Goal: Entertainment & Leisure: Consume media (video, audio)

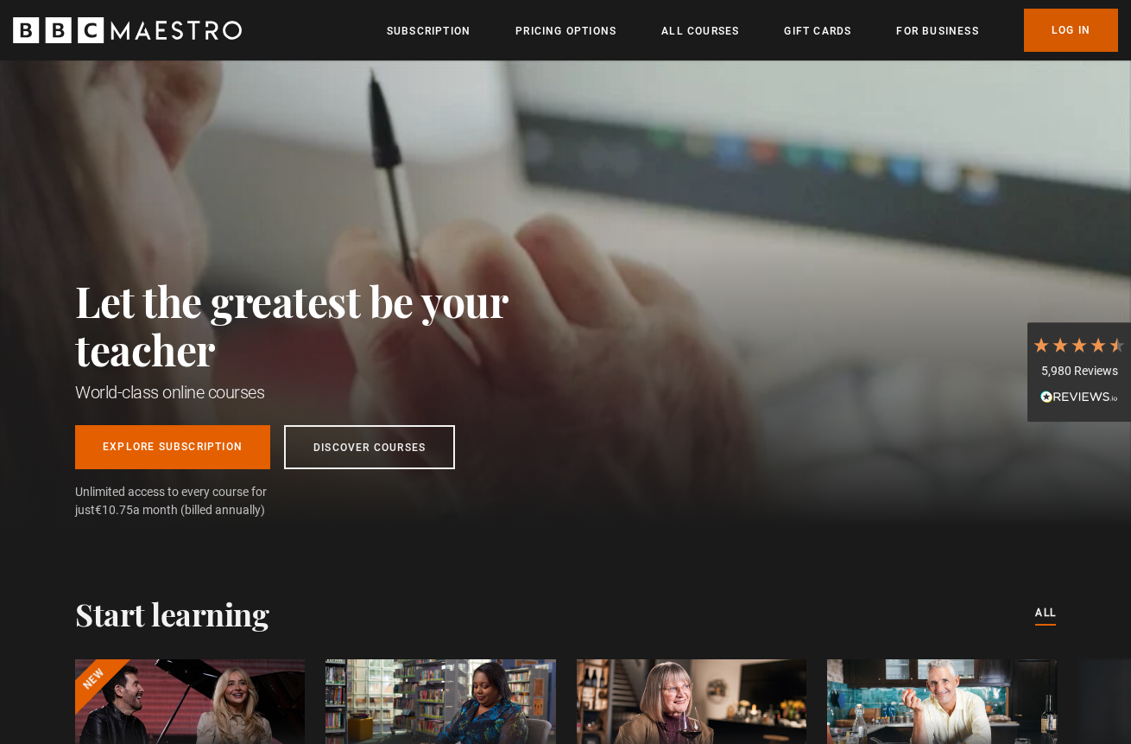
click at [1081, 28] on link "Log In" at bounding box center [1071, 30] width 94 height 43
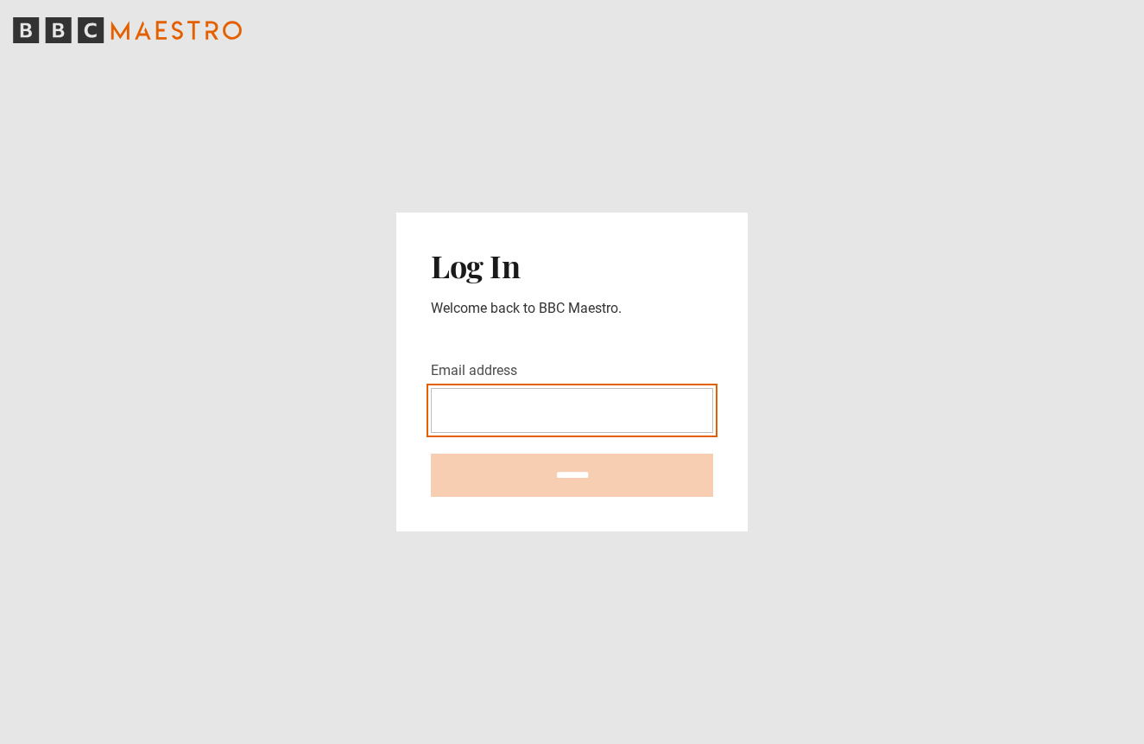
type input "**********"
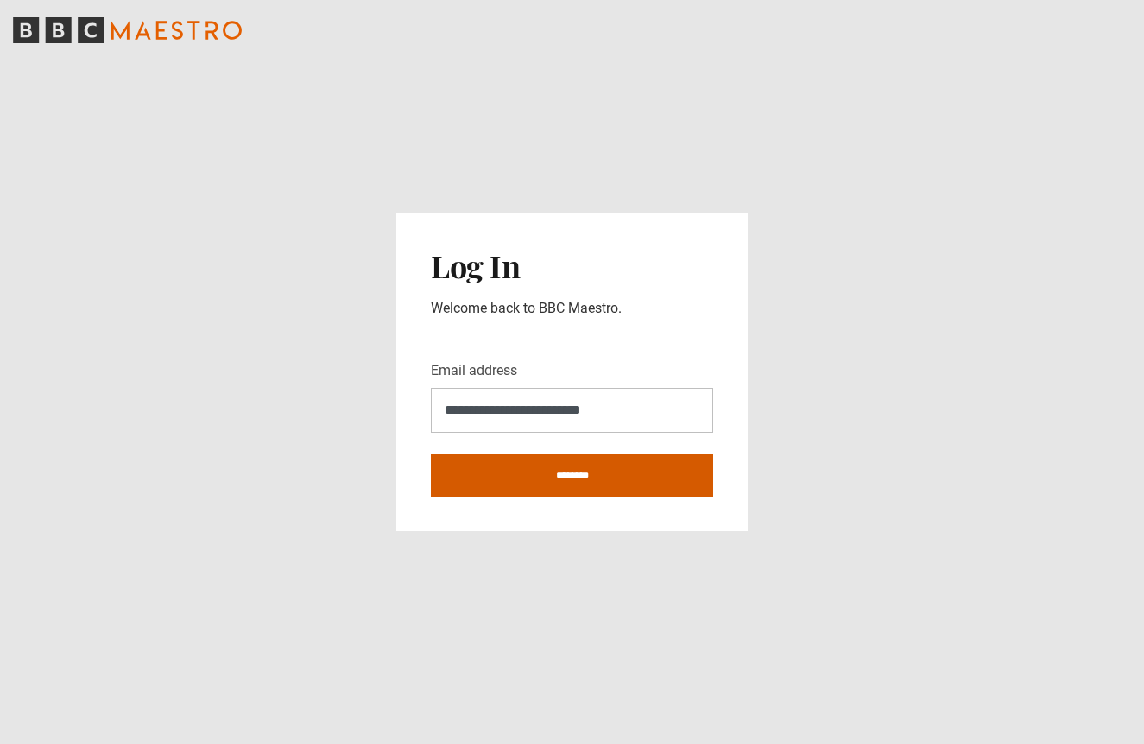
click at [605, 478] on input "********" at bounding box center [572, 474] width 282 height 43
type input "**********"
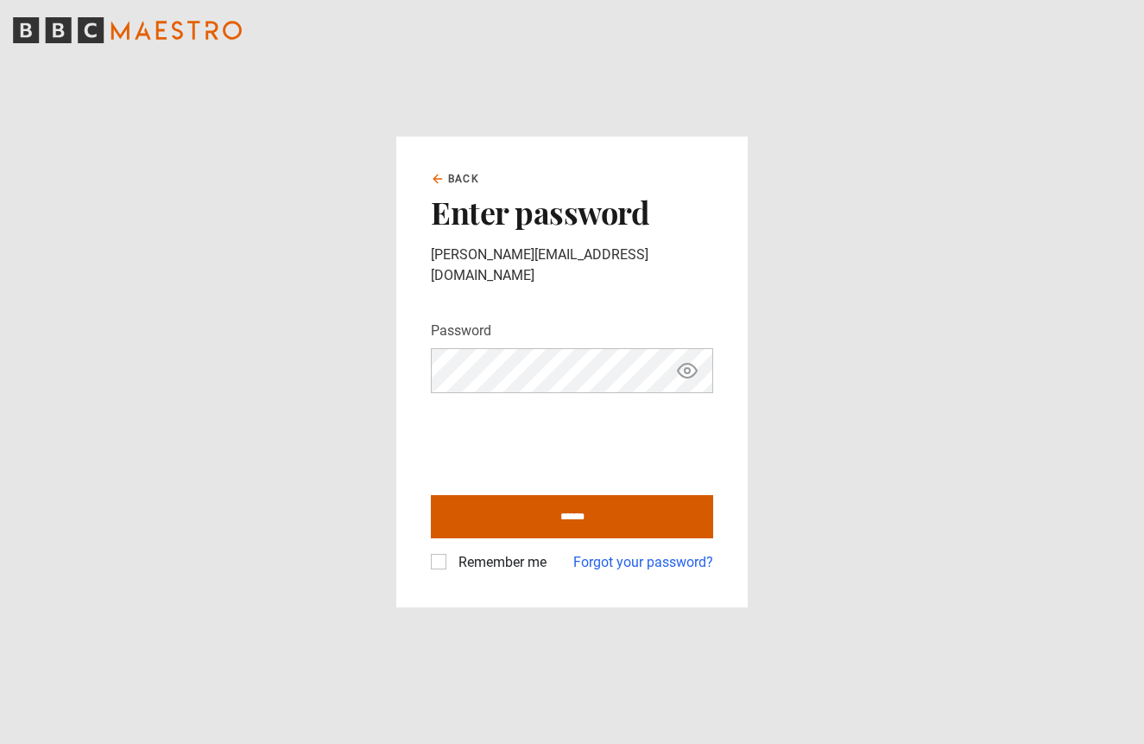
click at [525, 504] on input "******" at bounding box center [572, 516] width 282 height 43
type input "**********"
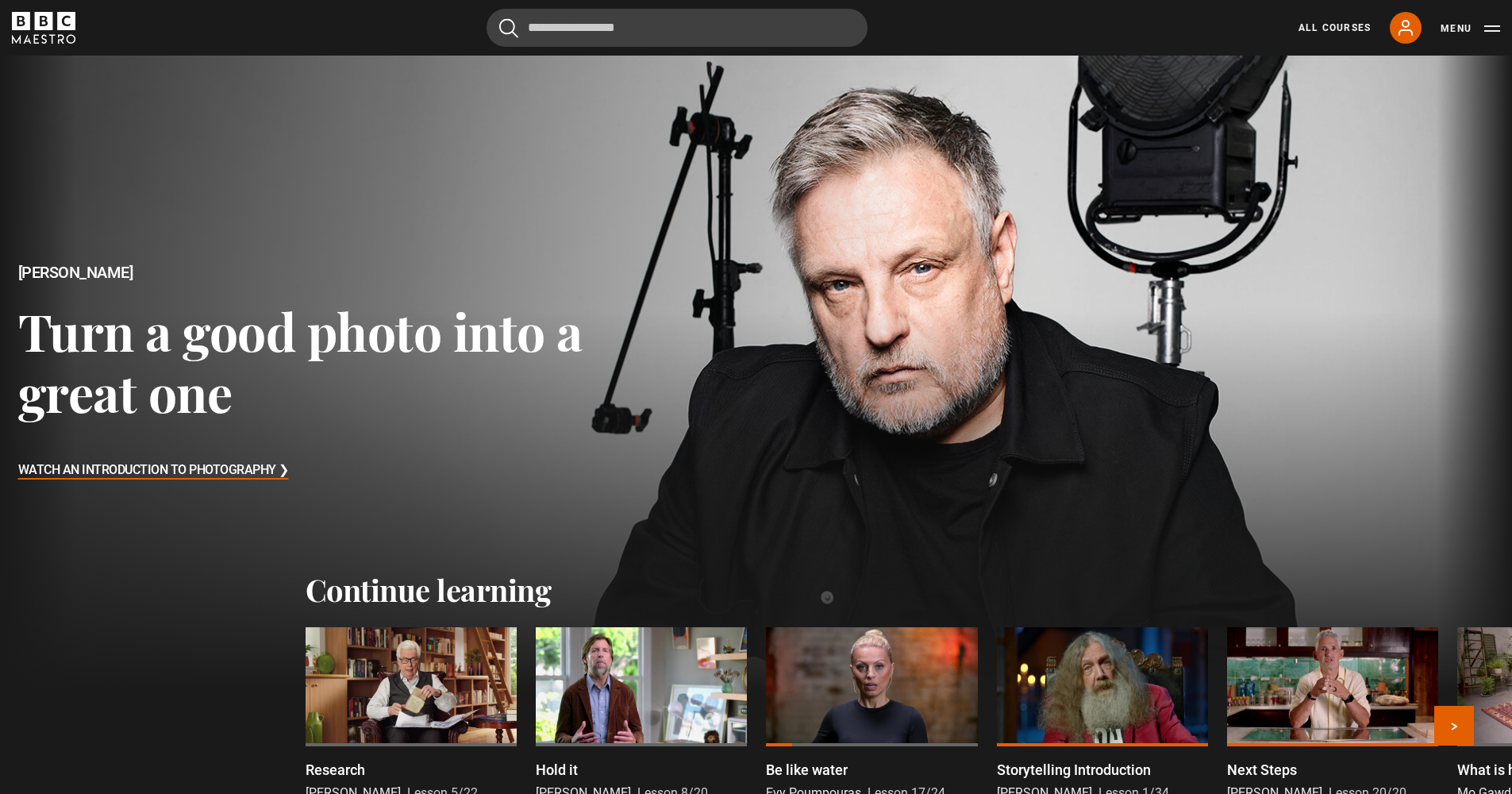
click at [441, 683] on div at bounding box center [411, 686] width 211 height 119
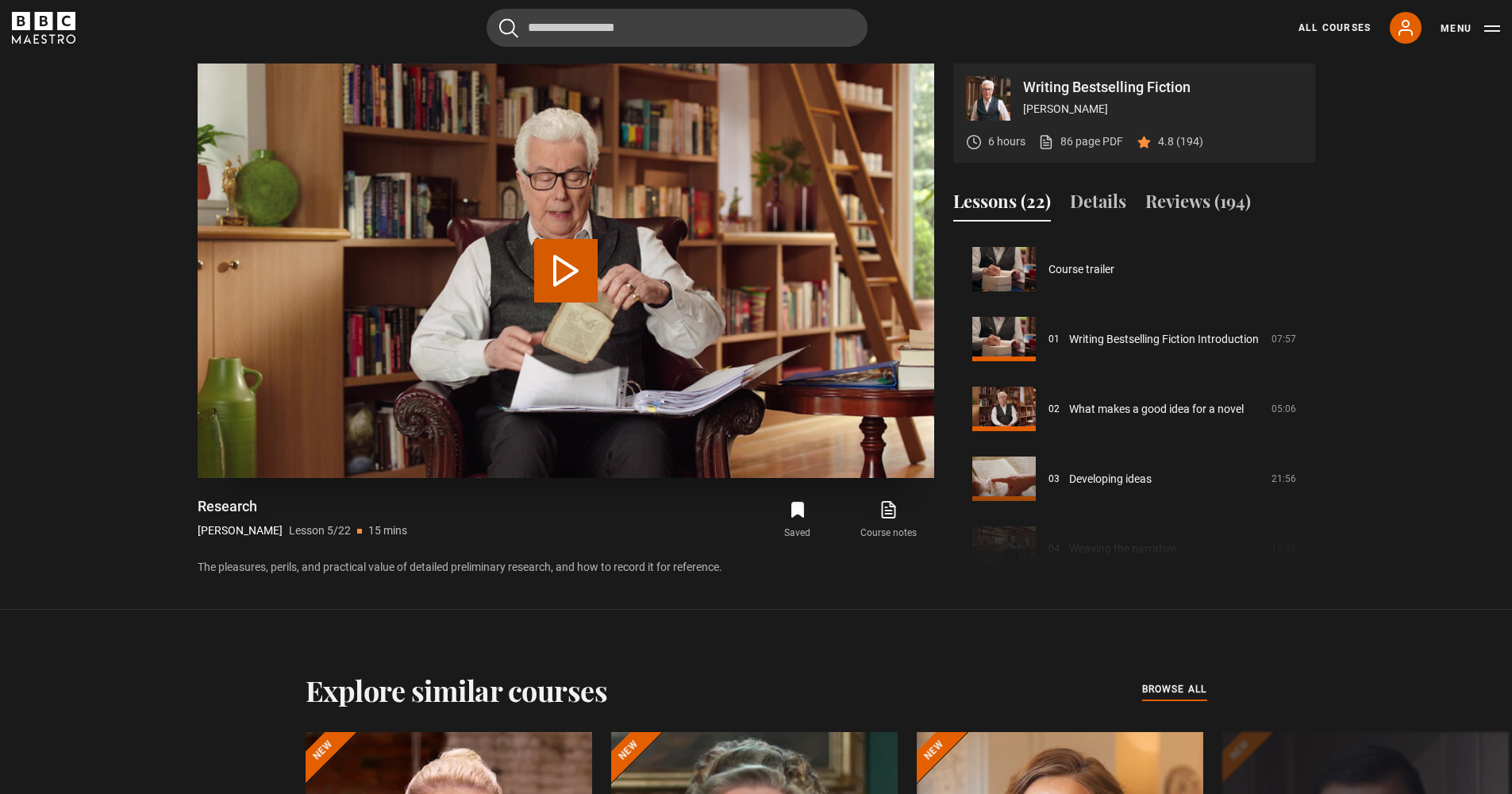
scroll to position [279, 0]
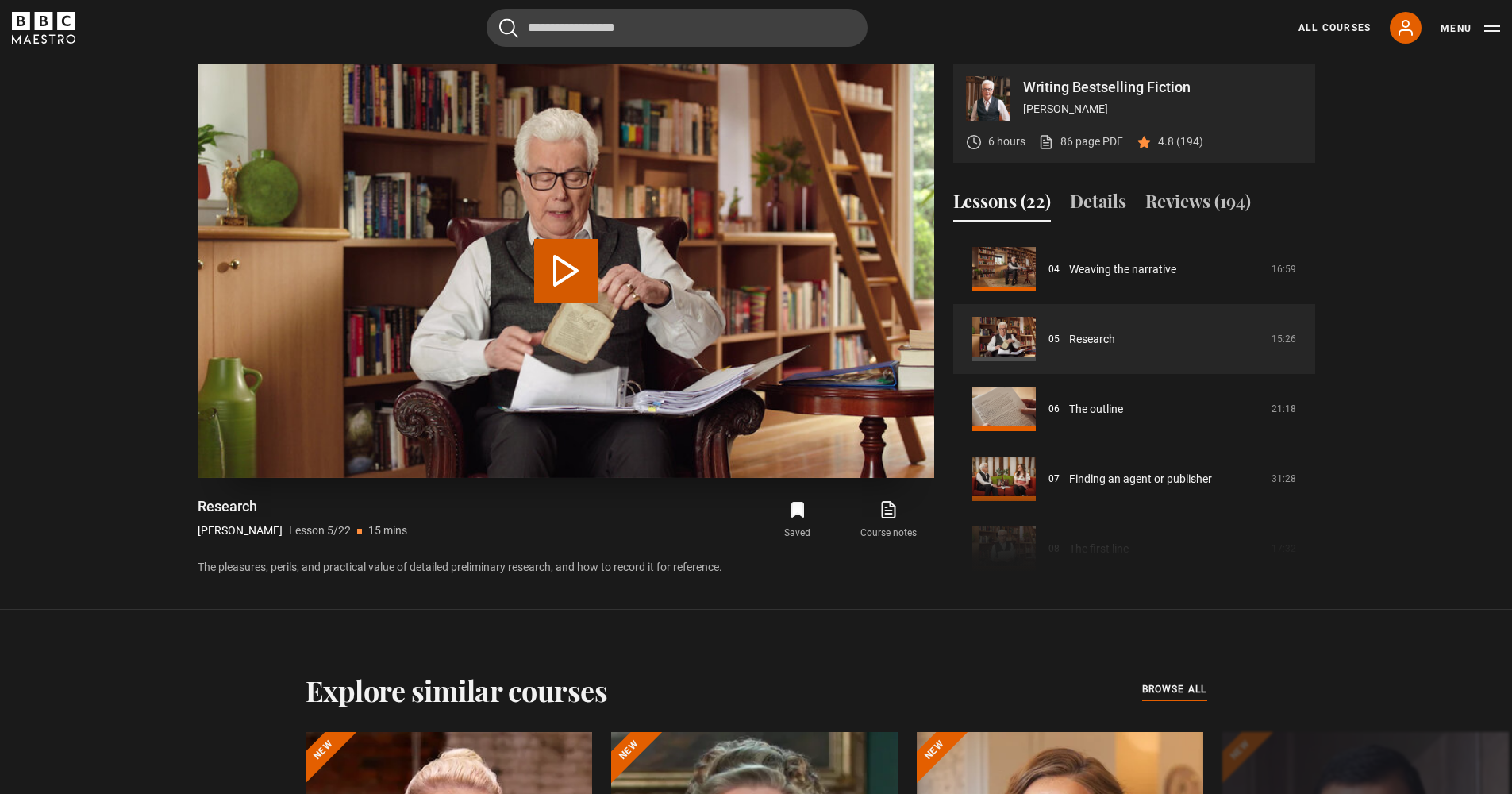
click at [567, 261] on button "Play Lesson Research" at bounding box center [565, 270] width 63 height 63
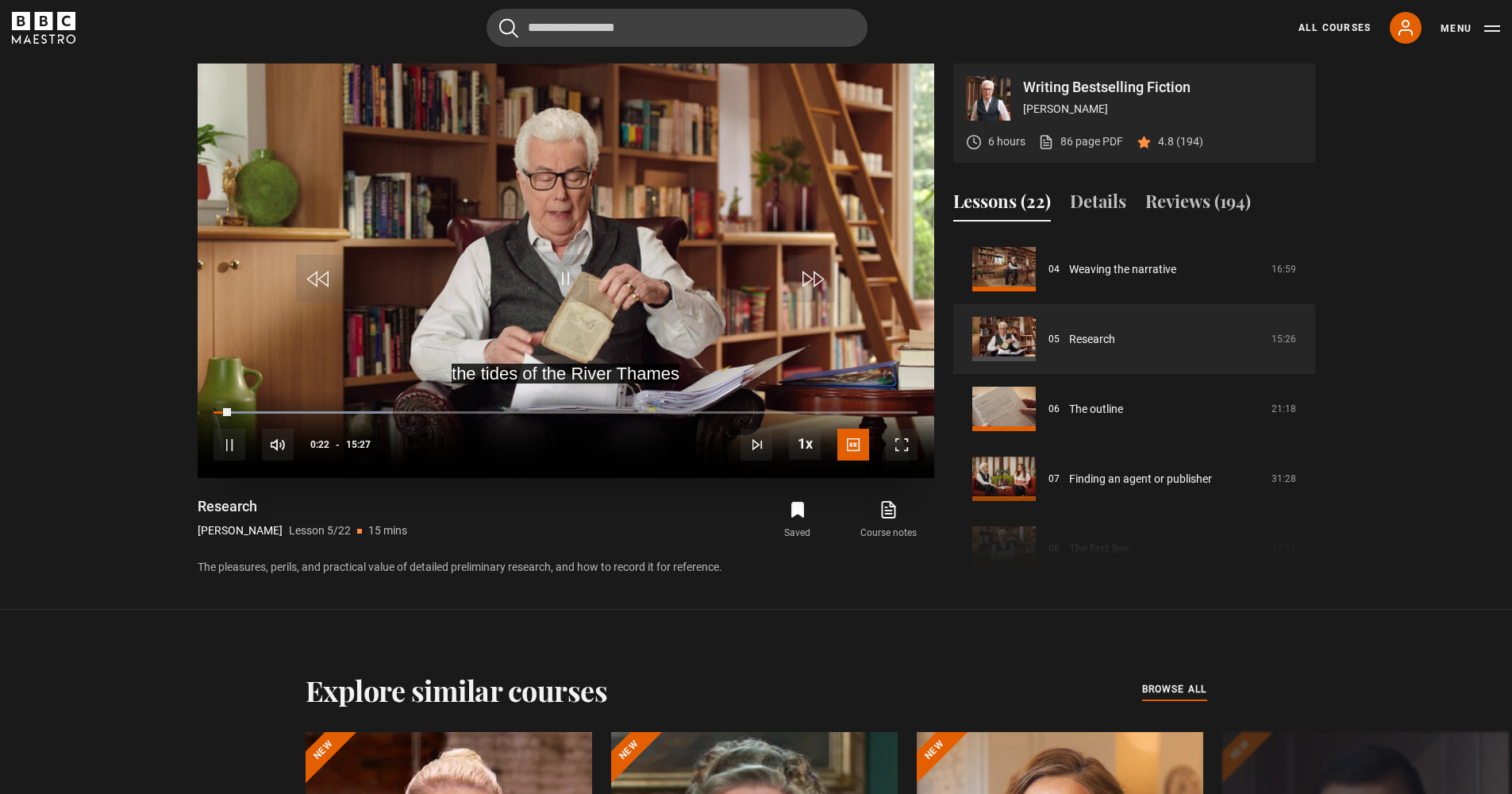
click at [907, 457] on span "Video Player" at bounding box center [902, 444] width 32 height 32
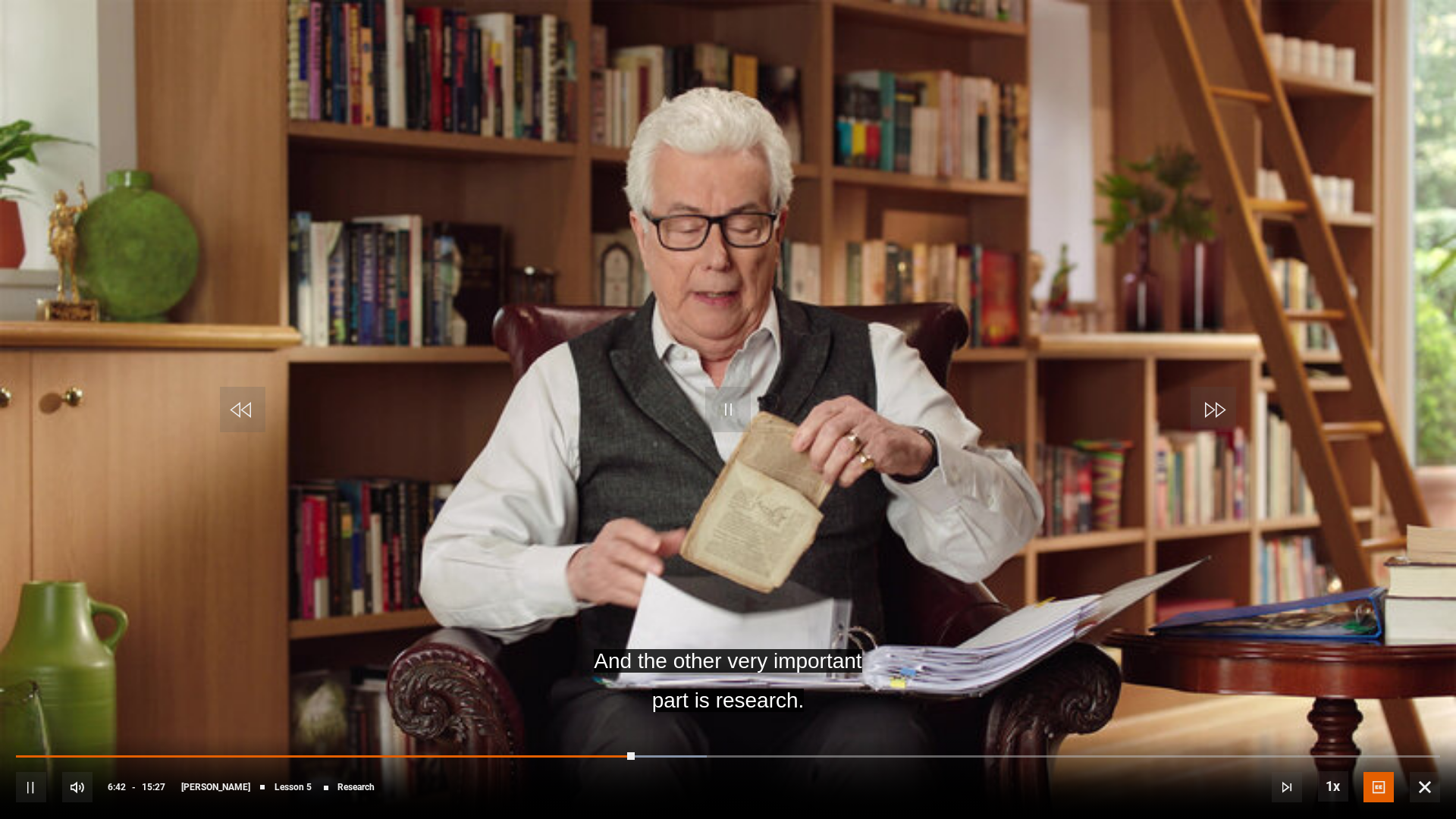
click at [729, 410] on span "Video Player" at bounding box center [728, 409] width 46 height 46
click at [732, 410] on span "Video Player" at bounding box center [728, 409] width 46 height 46
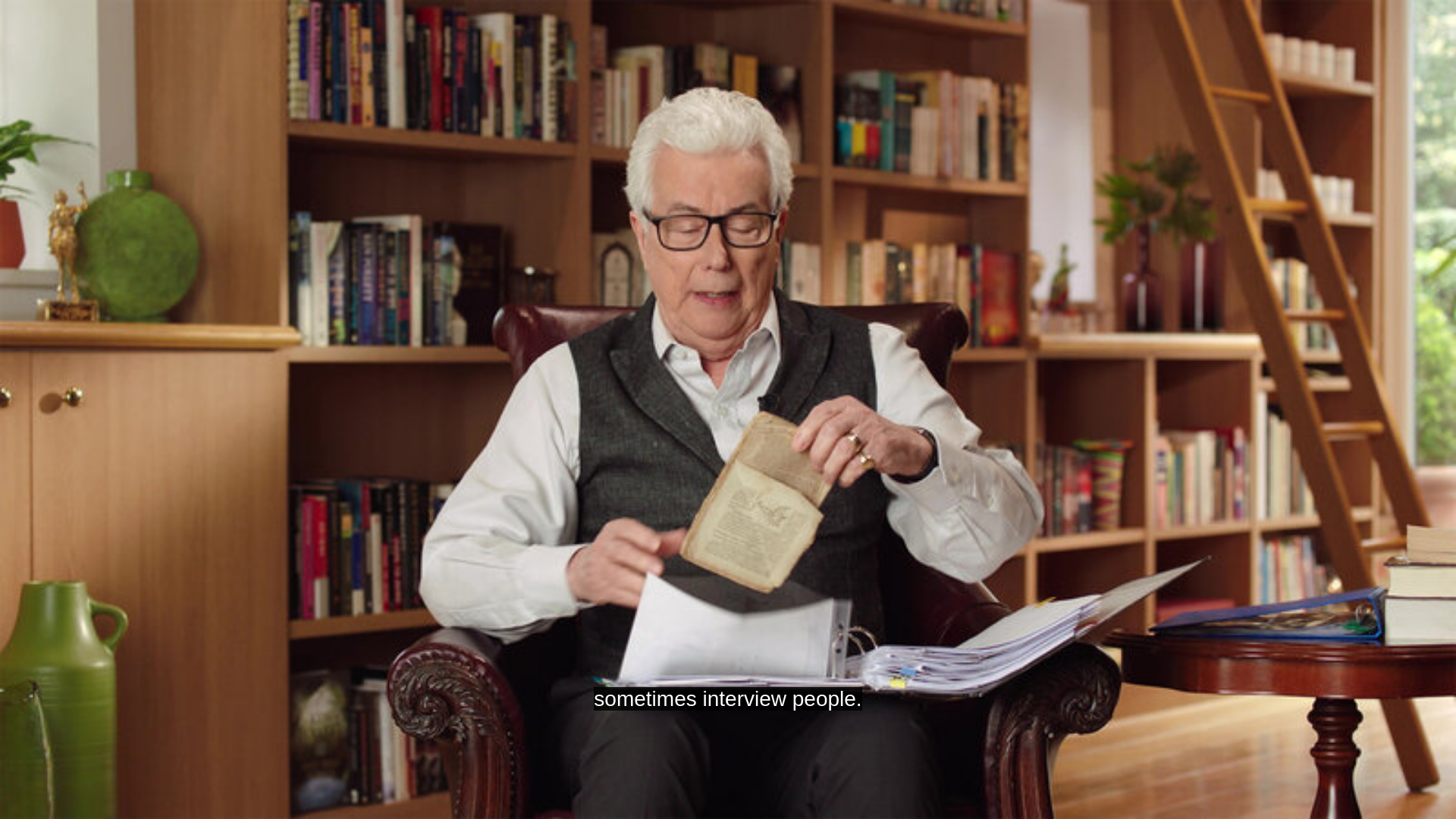
click at [874, 435] on video "Video Player" at bounding box center [728, 409] width 1456 height 819
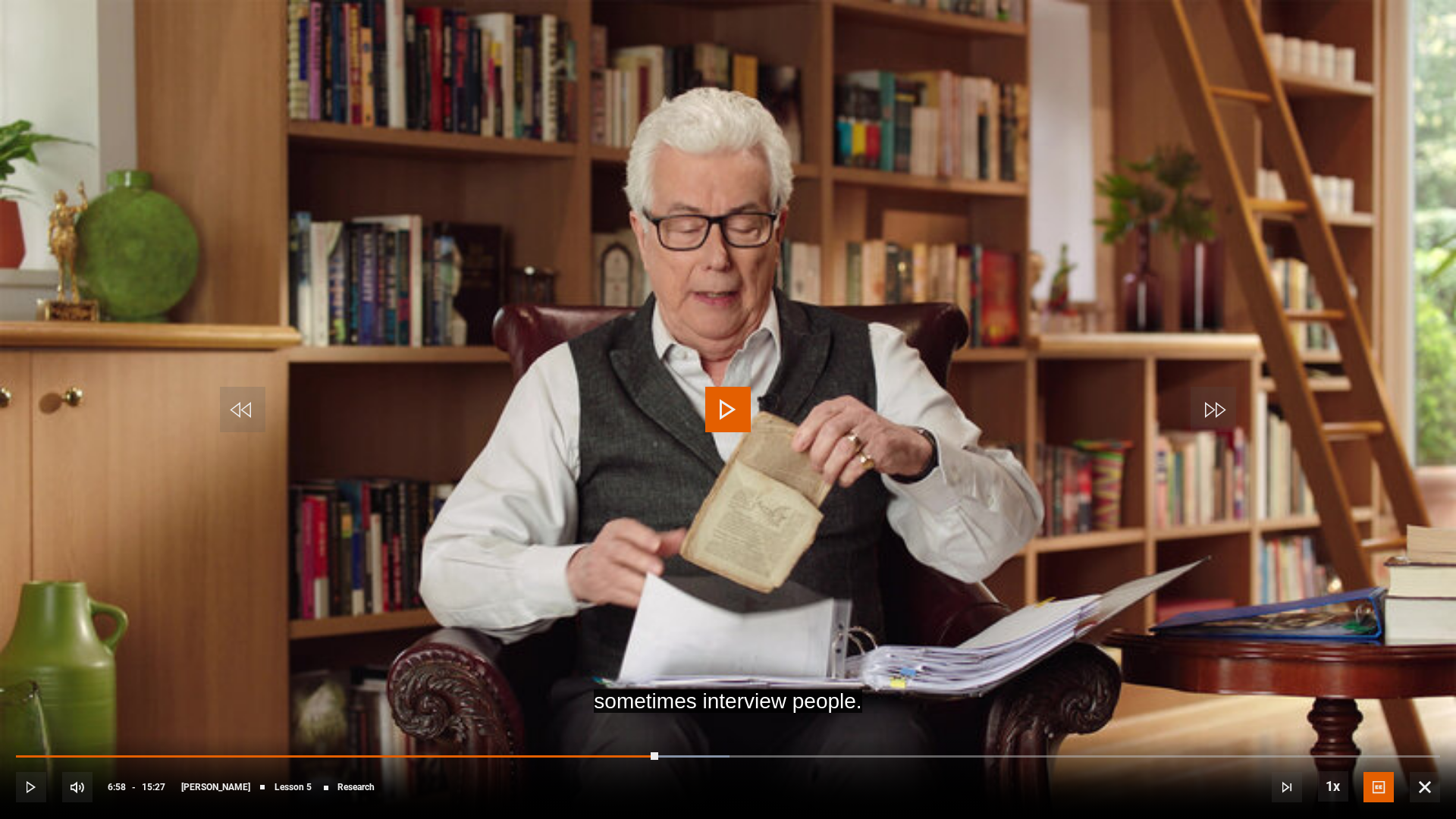
click at [874, 436] on video "Video Player" at bounding box center [728, 409] width 1456 height 819
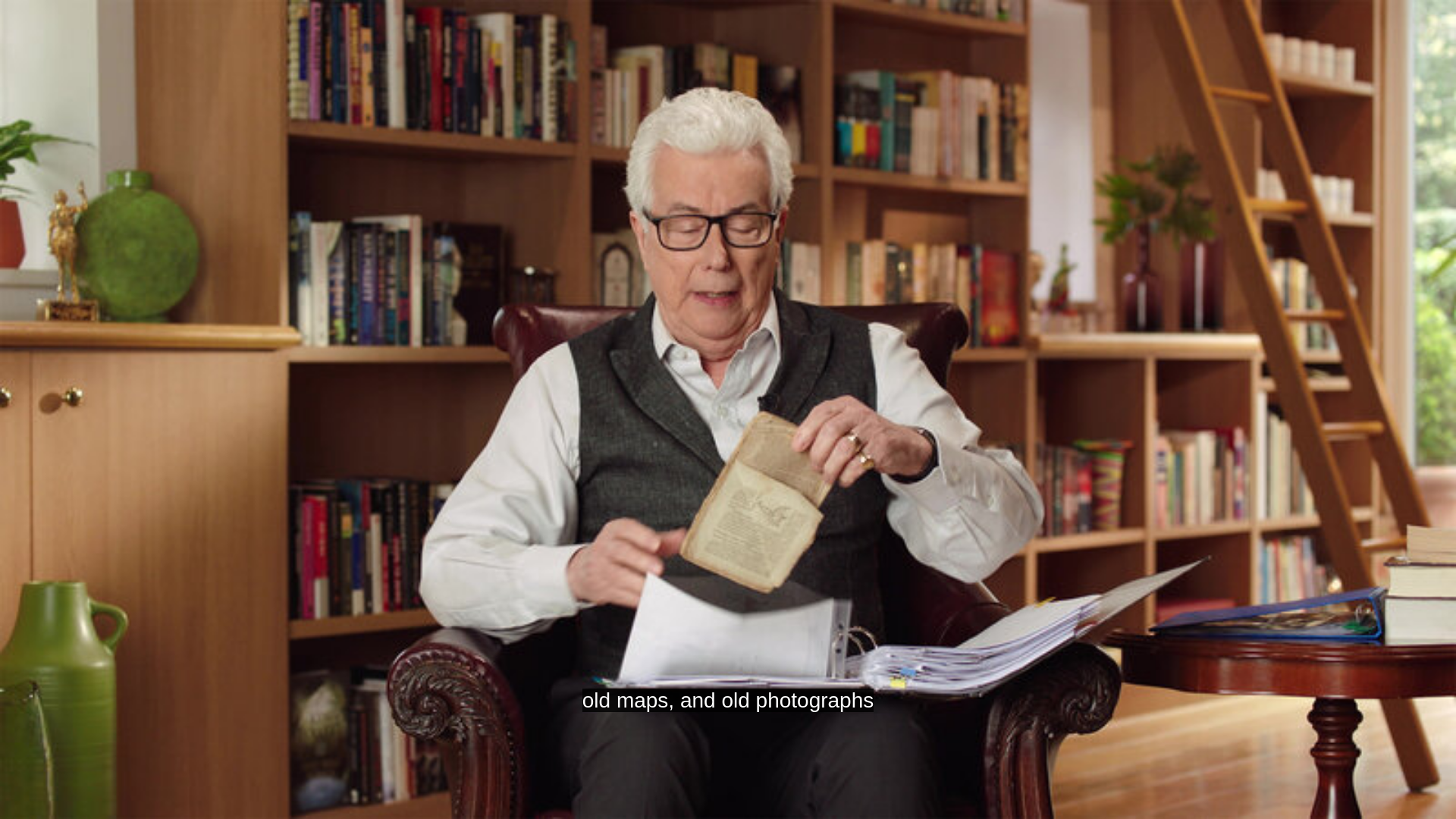
click at [854, 453] on video "Video Player" at bounding box center [728, 409] width 1456 height 819
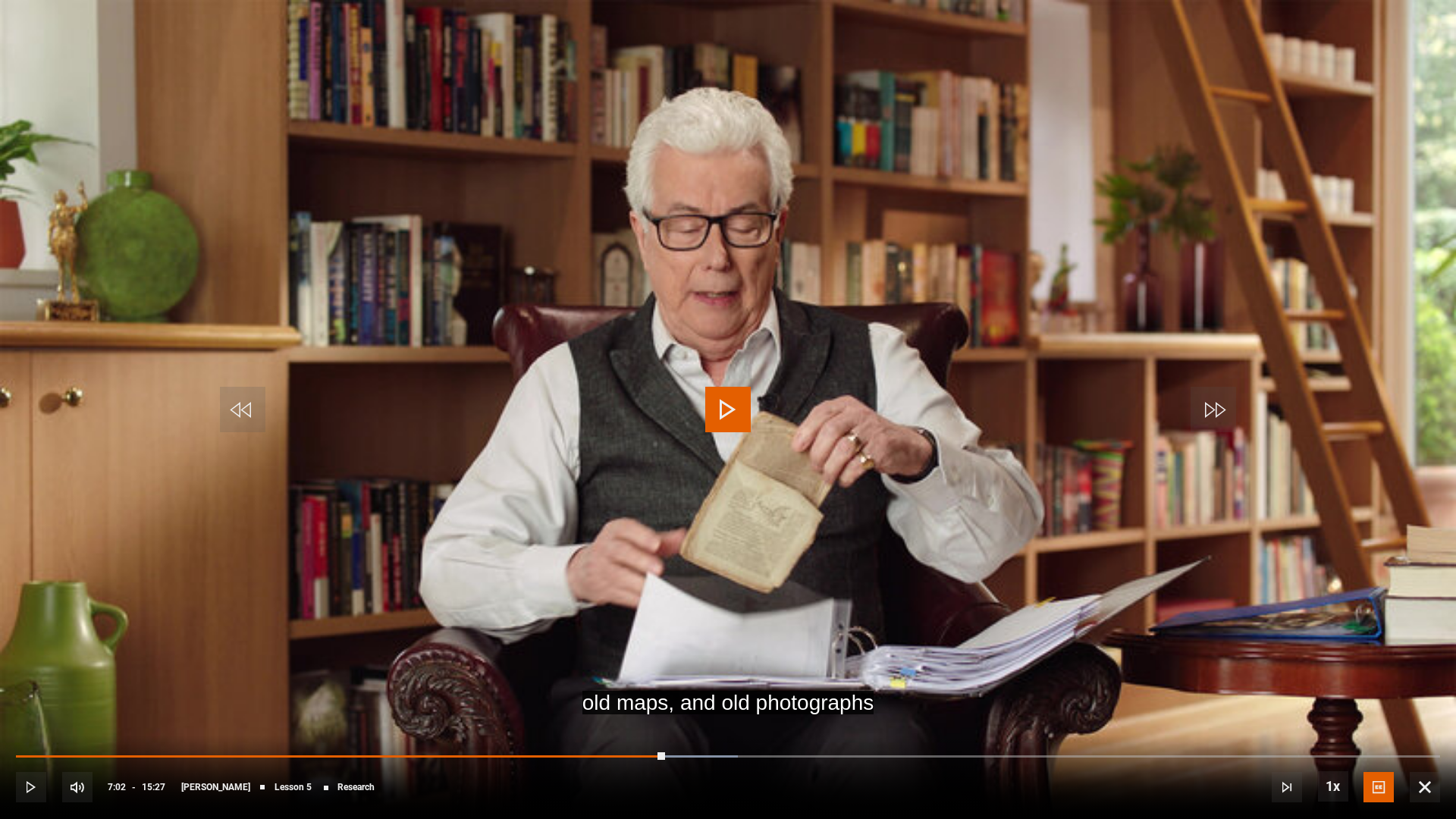
click at [854, 453] on video "Video Player" at bounding box center [728, 409] width 1456 height 819
click at [625, 478] on video "Video Player" at bounding box center [728, 409] width 1456 height 819
click at [637, 481] on video "Video Player" at bounding box center [728, 409] width 1456 height 819
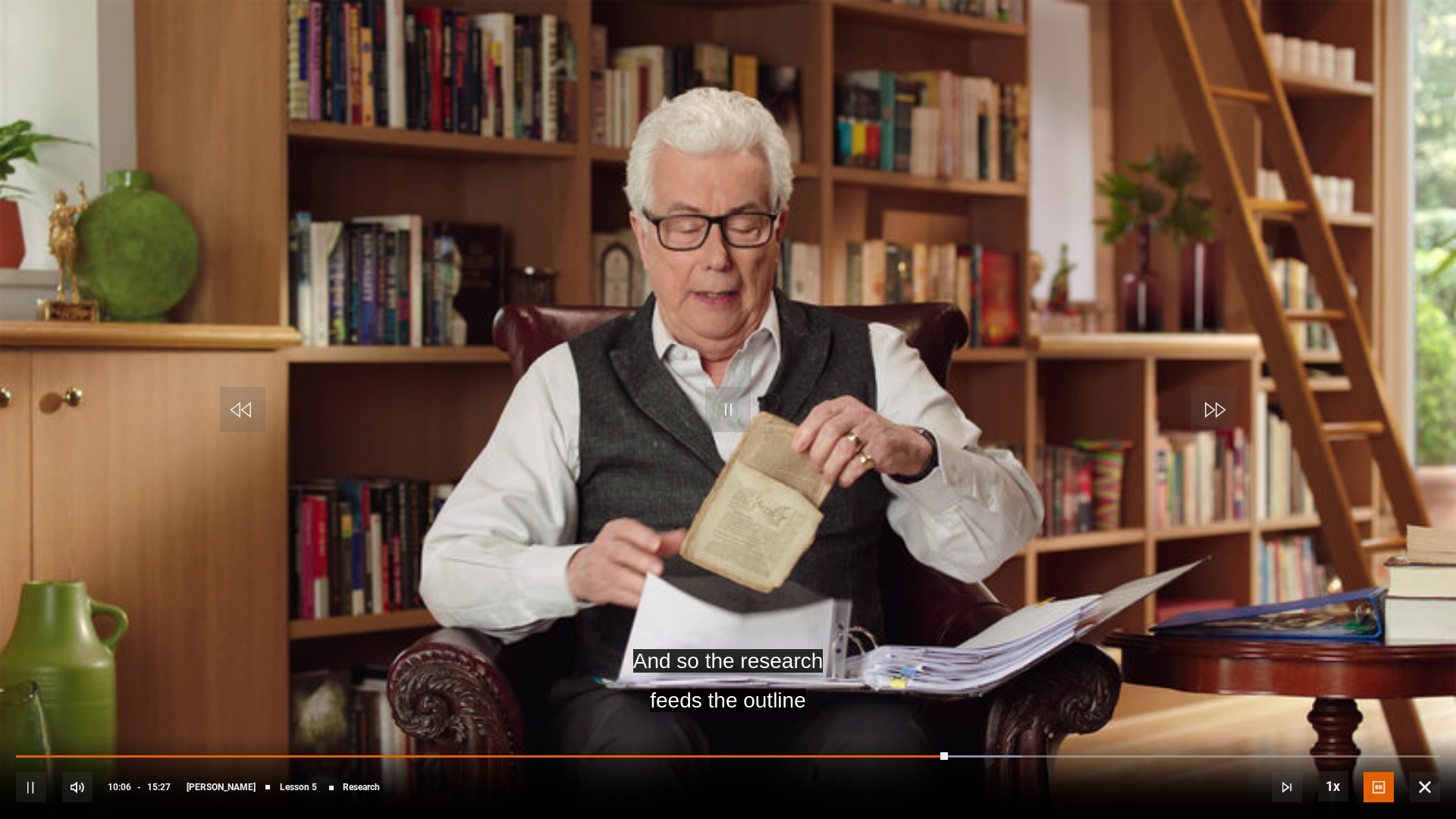
click at [634, 432] on video "Video Player" at bounding box center [728, 409] width 1456 height 819
click at [631, 431] on video "Video Player" at bounding box center [728, 409] width 1456 height 819
click at [769, 484] on video "Video Player" at bounding box center [728, 409] width 1456 height 819
click at [947, 426] on video "Video Player" at bounding box center [728, 409] width 1456 height 819
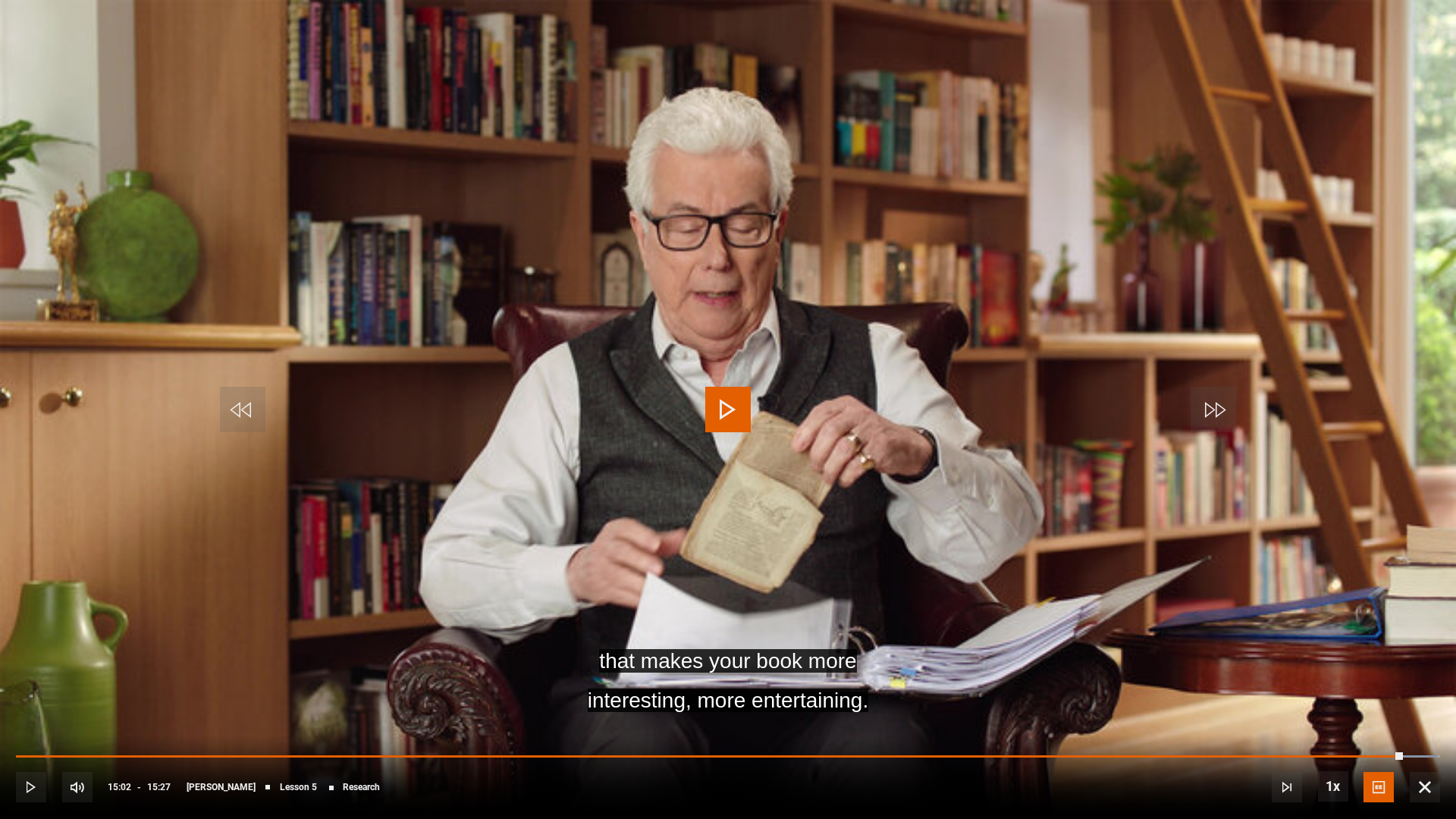
click at [947, 426] on video "Video Player" at bounding box center [728, 409] width 1456 height 819
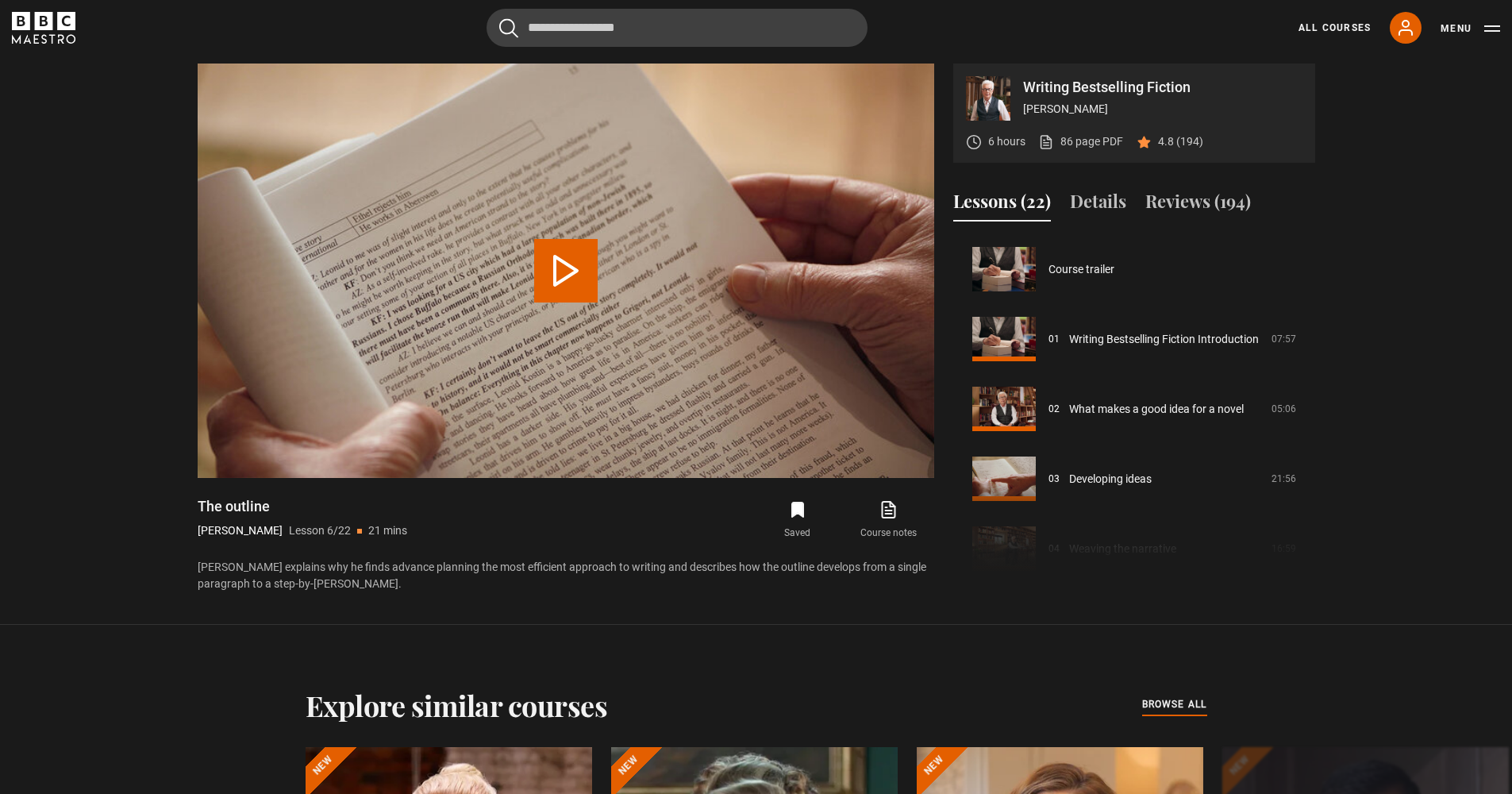
scroll to position [349, 0]
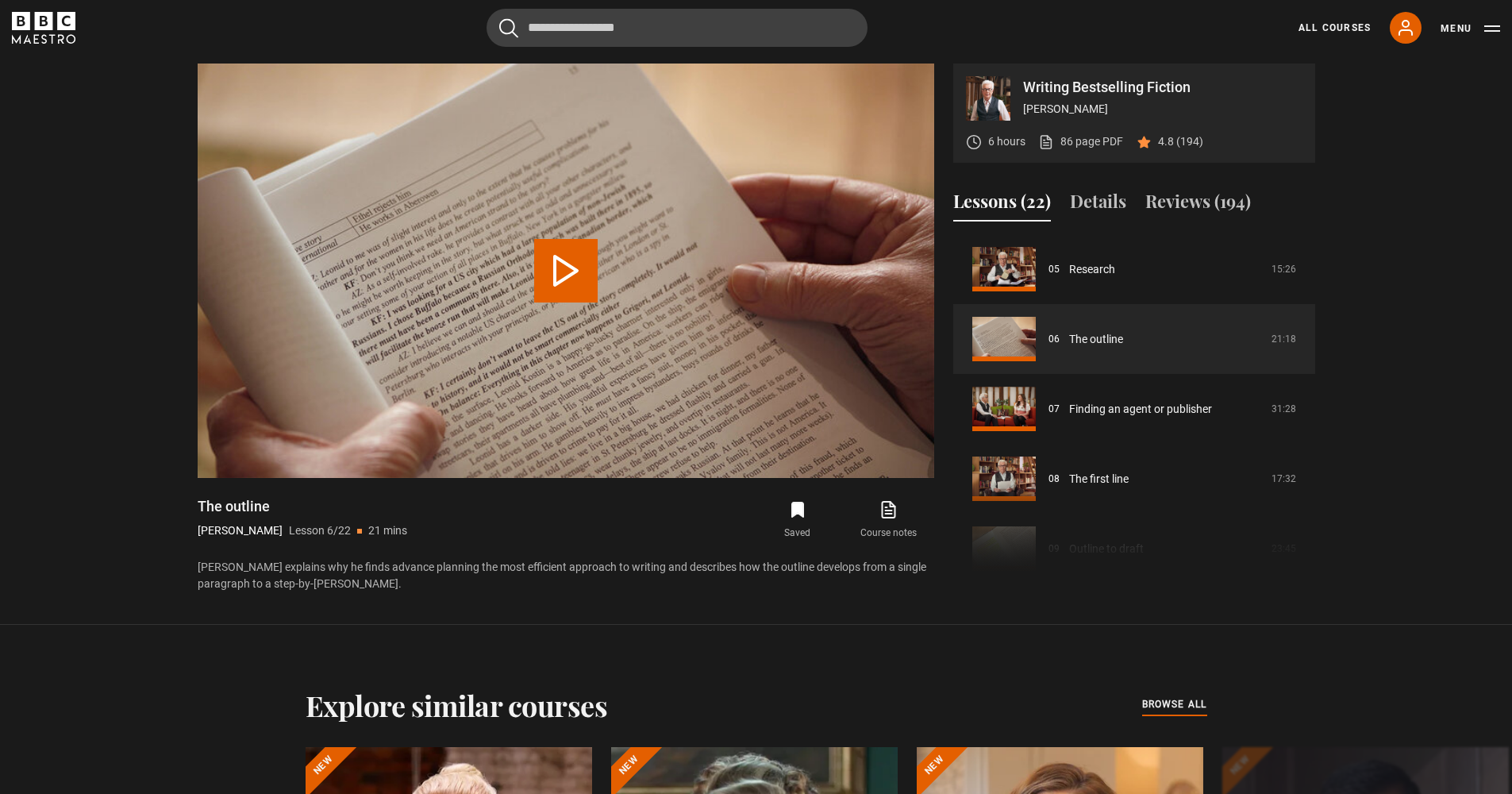
click at [1440, 36] on button "Menu" at bounding box center [1470, 28] width 60 height 16
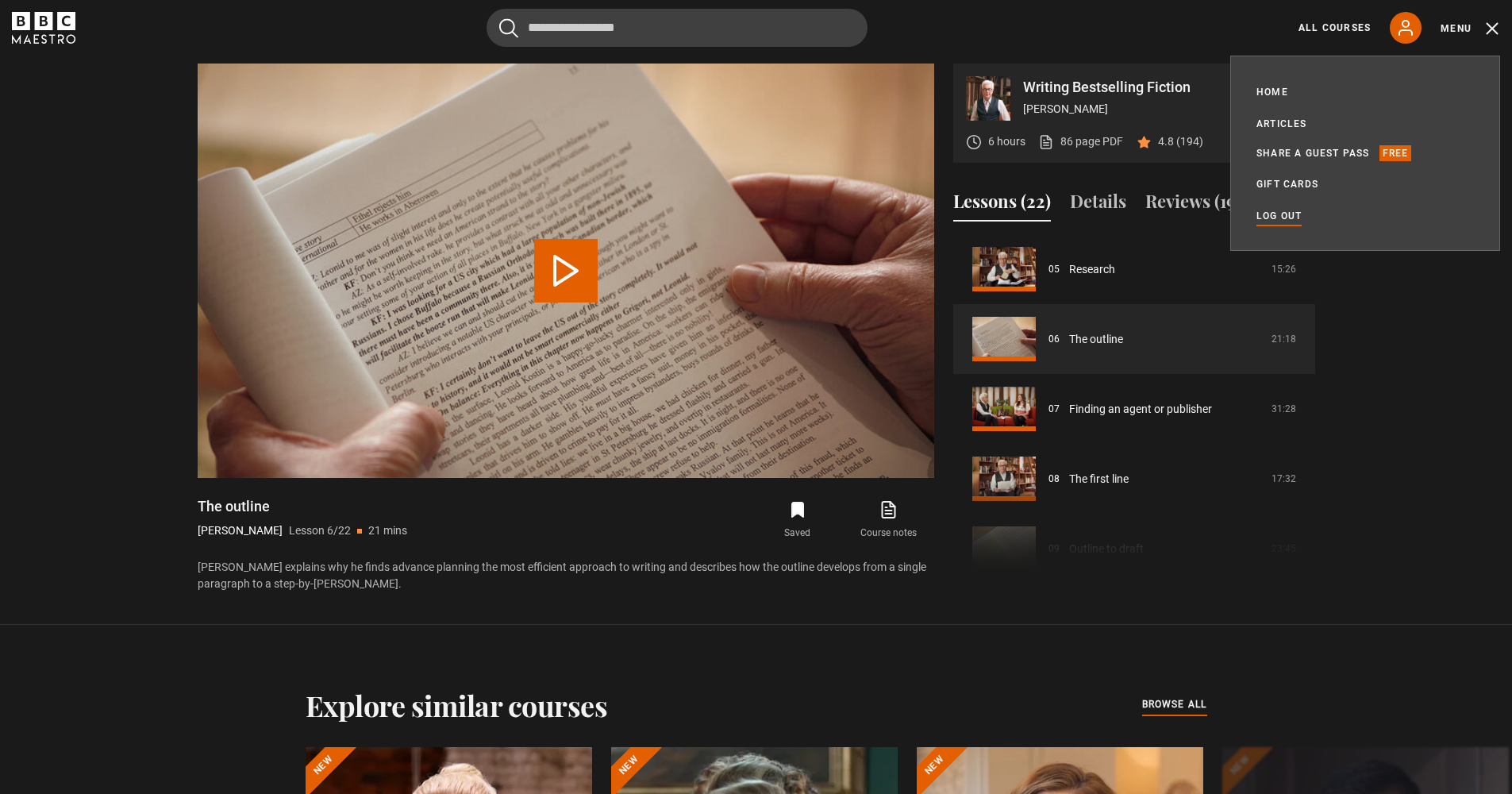
click at [1278, 213] on link "Log out" at bounding box center [1279, 215] width 45 height 16
